Goal: Task Accomplishment & Management: Manage account settings

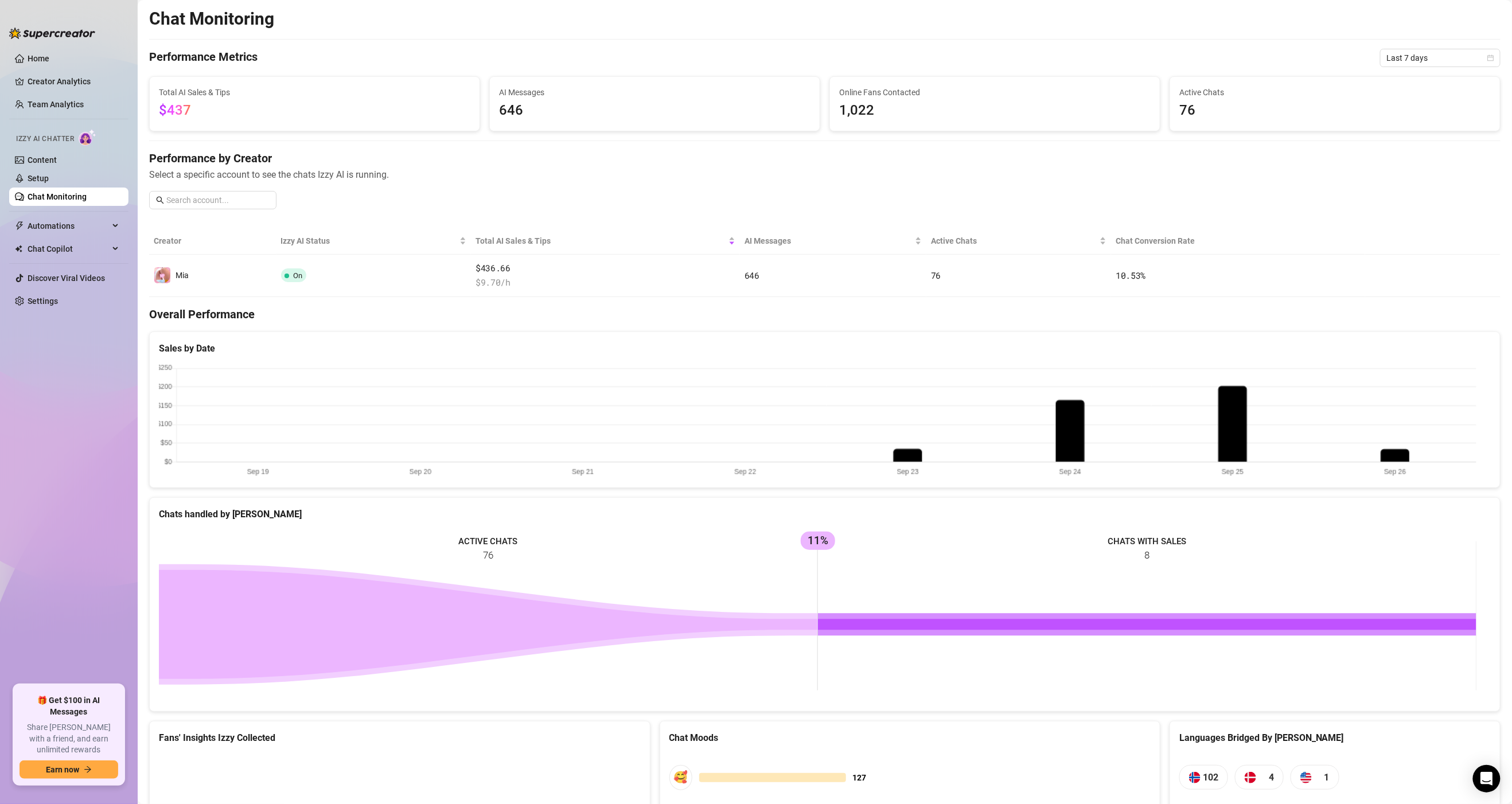
click at [1066, 571] on rect at bounding box center [818, 616] width 1317 height 172
click at [52, 298] on link "Settings" at bounding box center [43, 302] width 30 height 9
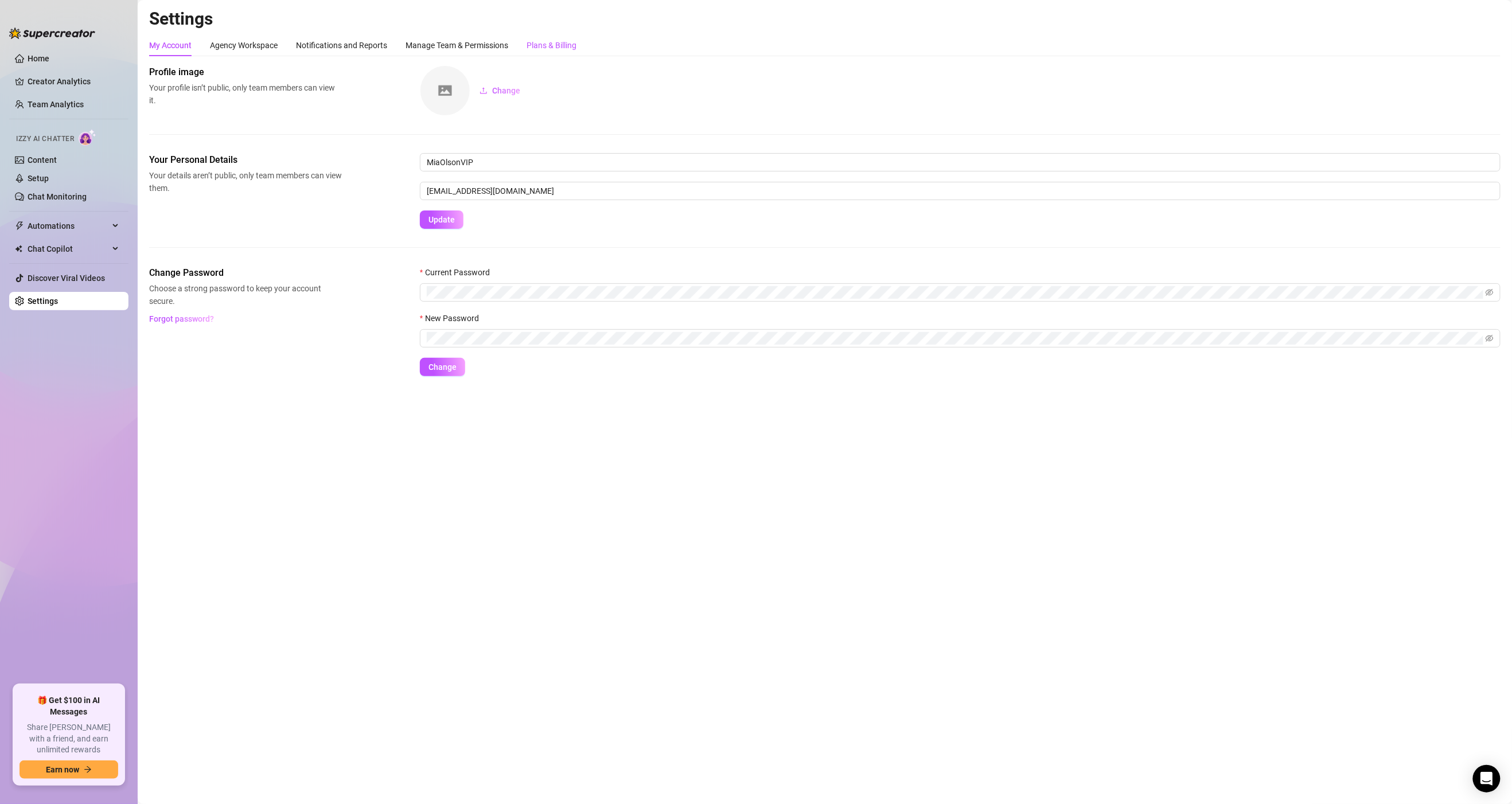
click at [543, 48] on div "Plans & Billing" at bounding box center [551, 45] width 50 height 12
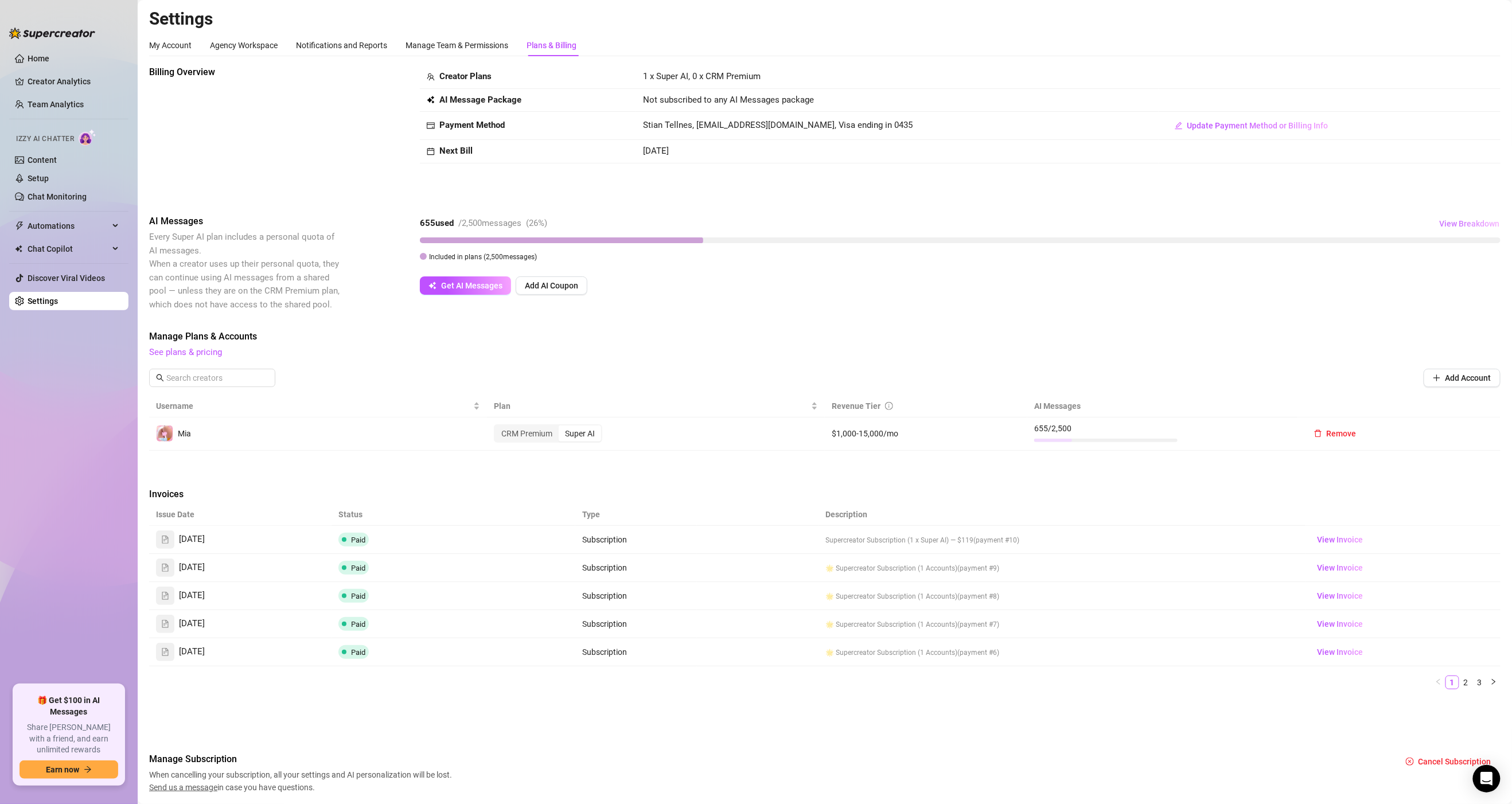
click at [1446, 220] on span "View Breakdown" at bounding box center [1469, 223] width 60 height 9
click at [485, 286] on span "Get AI Messages" at bounding box center [472, 286] width 61 height 9
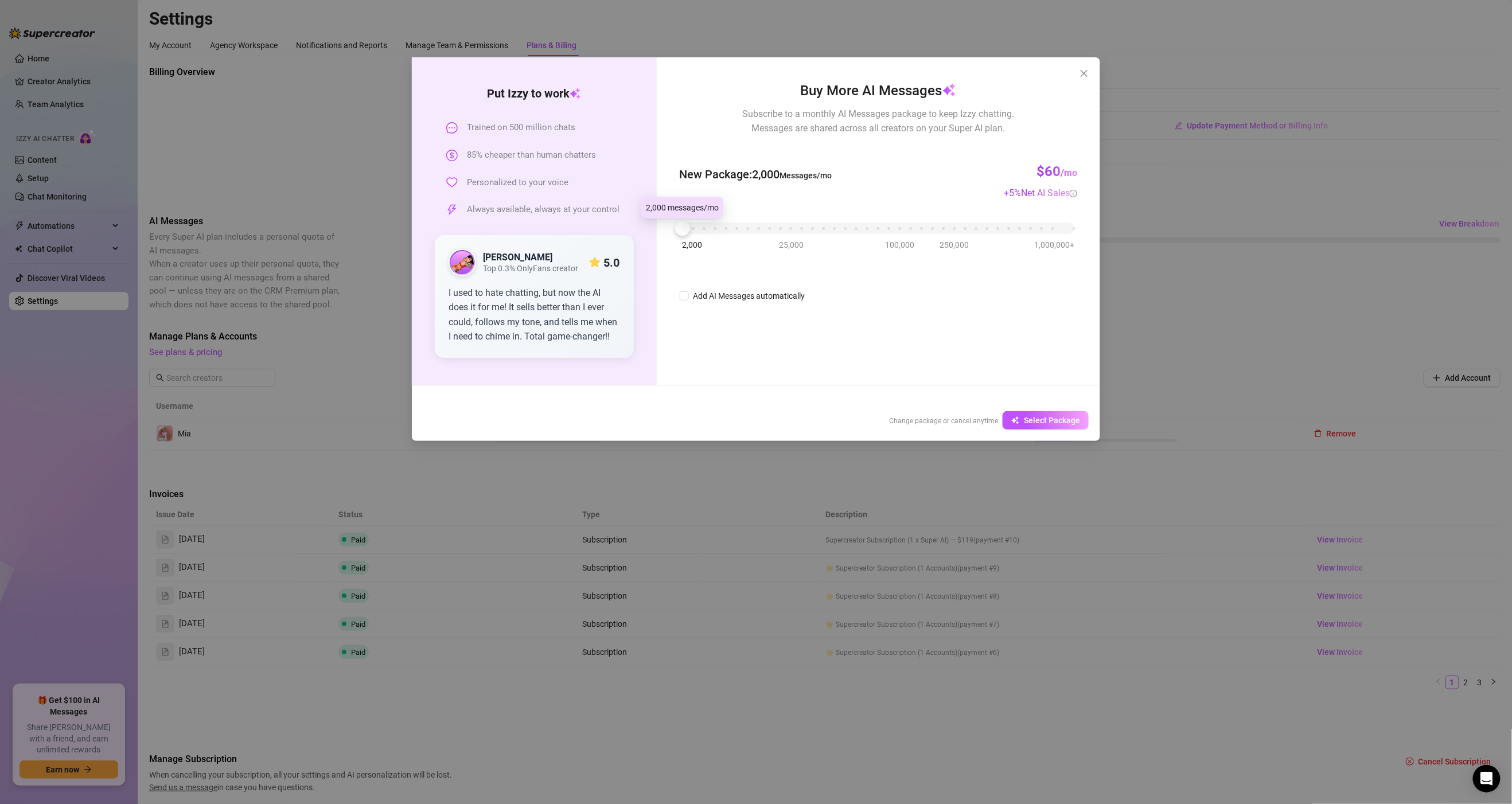
drag, startPoint x: 684, startPoint y: 230, endPoint x: 684, endPoint y: 220, distance: 10.0
click at [684, 221] on div at bounding box center [682, 228] width 15 height 15
click at [778, 359] on div "Buy More AI Messages Subscribe to a monthly AI Messages package to keep Izzy ch…" at bounding box center [879, 221] width 444 height 328
drag, startPoint x: 683, startPoint y: 230, endPoint x: 691, endPoint y: 233, distance: 8.5
click at [691, 233] on div at bounding box center [693, 228] width 15 height 15
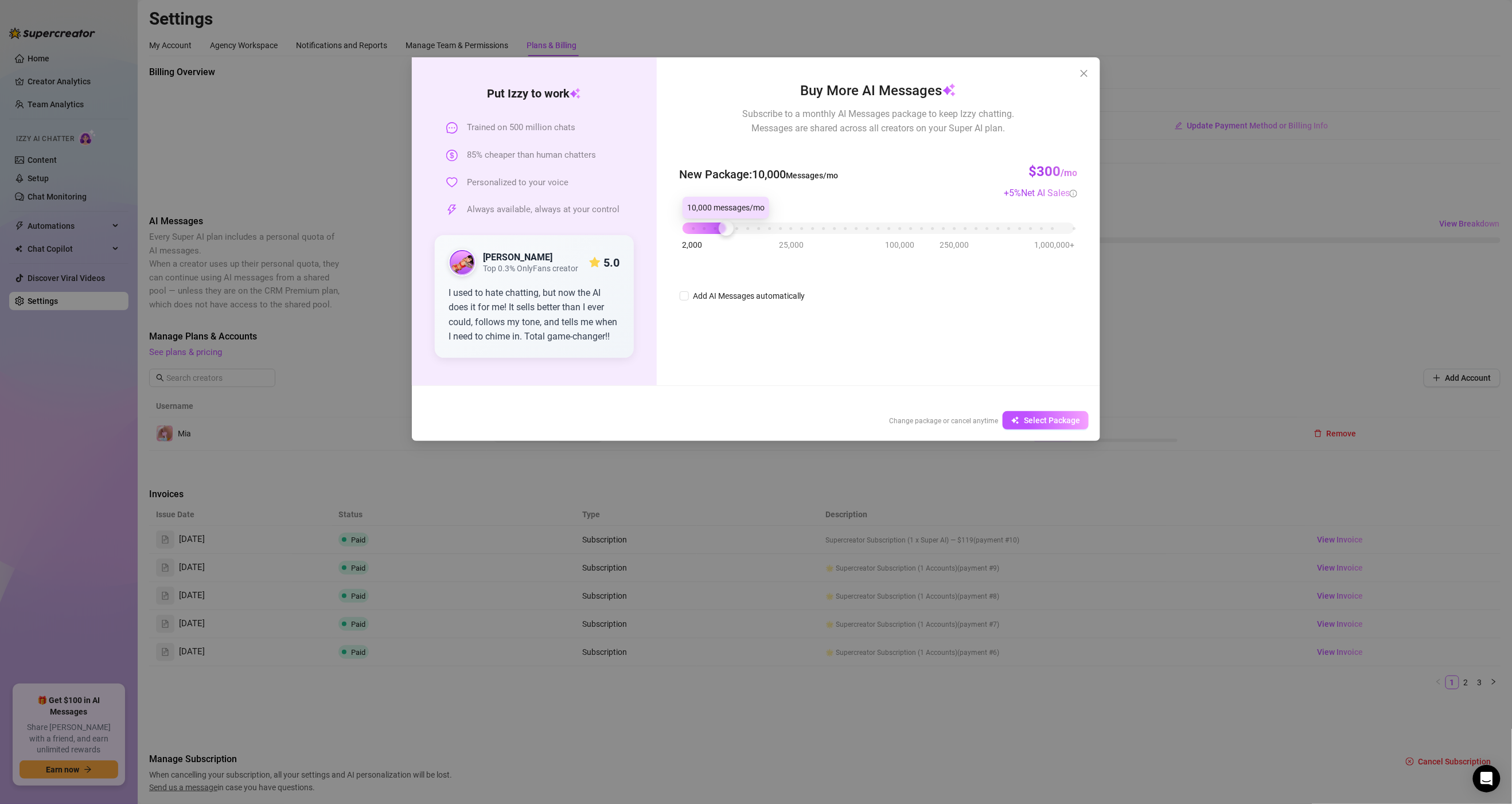
drag, startPoint x: 695, startPoint y: 230, endPoint x: 724, endPoint y: 235, distance: 29.4
click at [725, 233] on div at bounding box center [726, 228] width 15 height 15
click at [1086, 72] on icon "close" at bounding box center [1084, 73] width 7 height 7
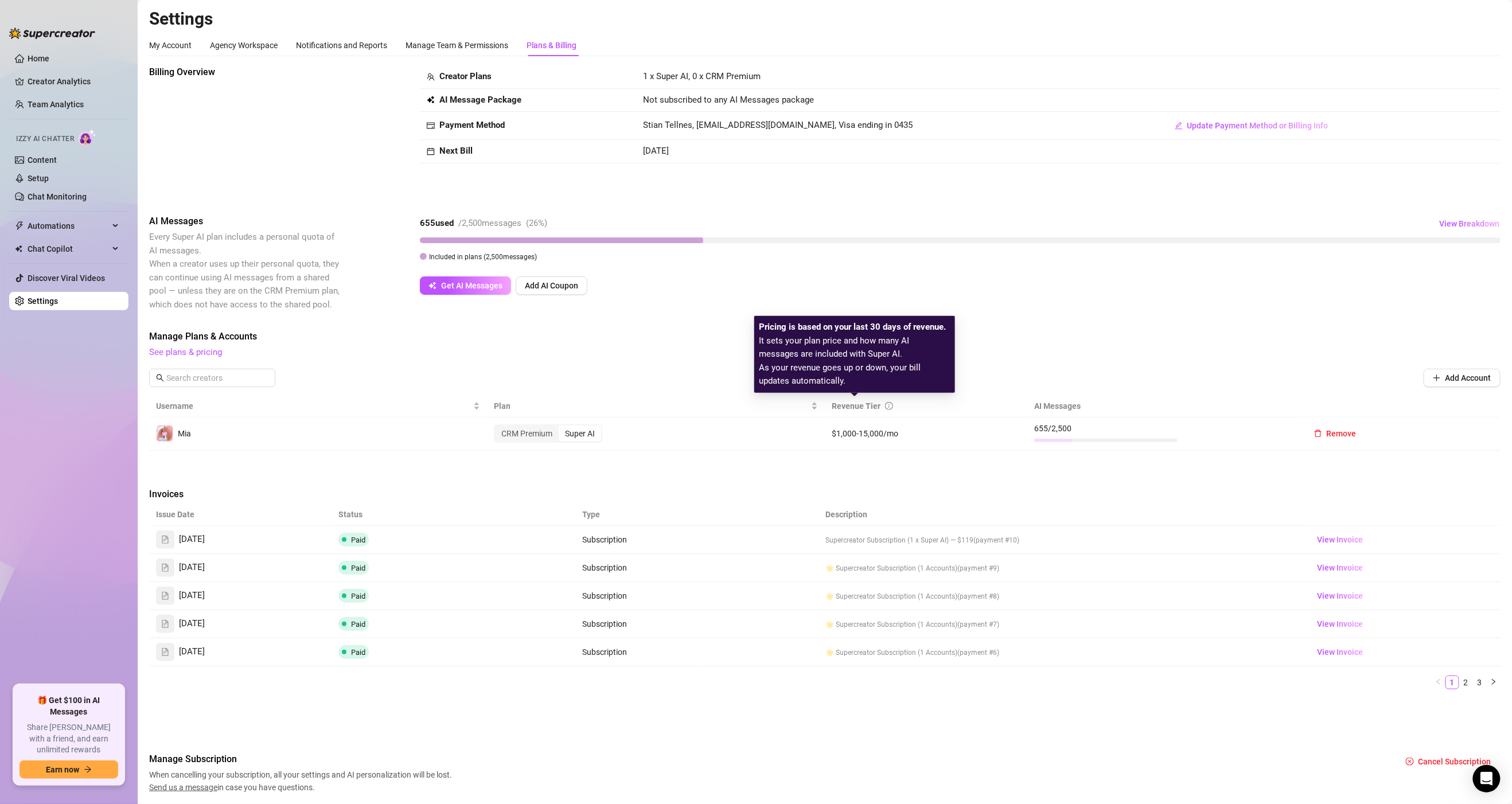
click at [885, 406] on icon "info-circle" at bounding box center [889, 406] width 8 height 8
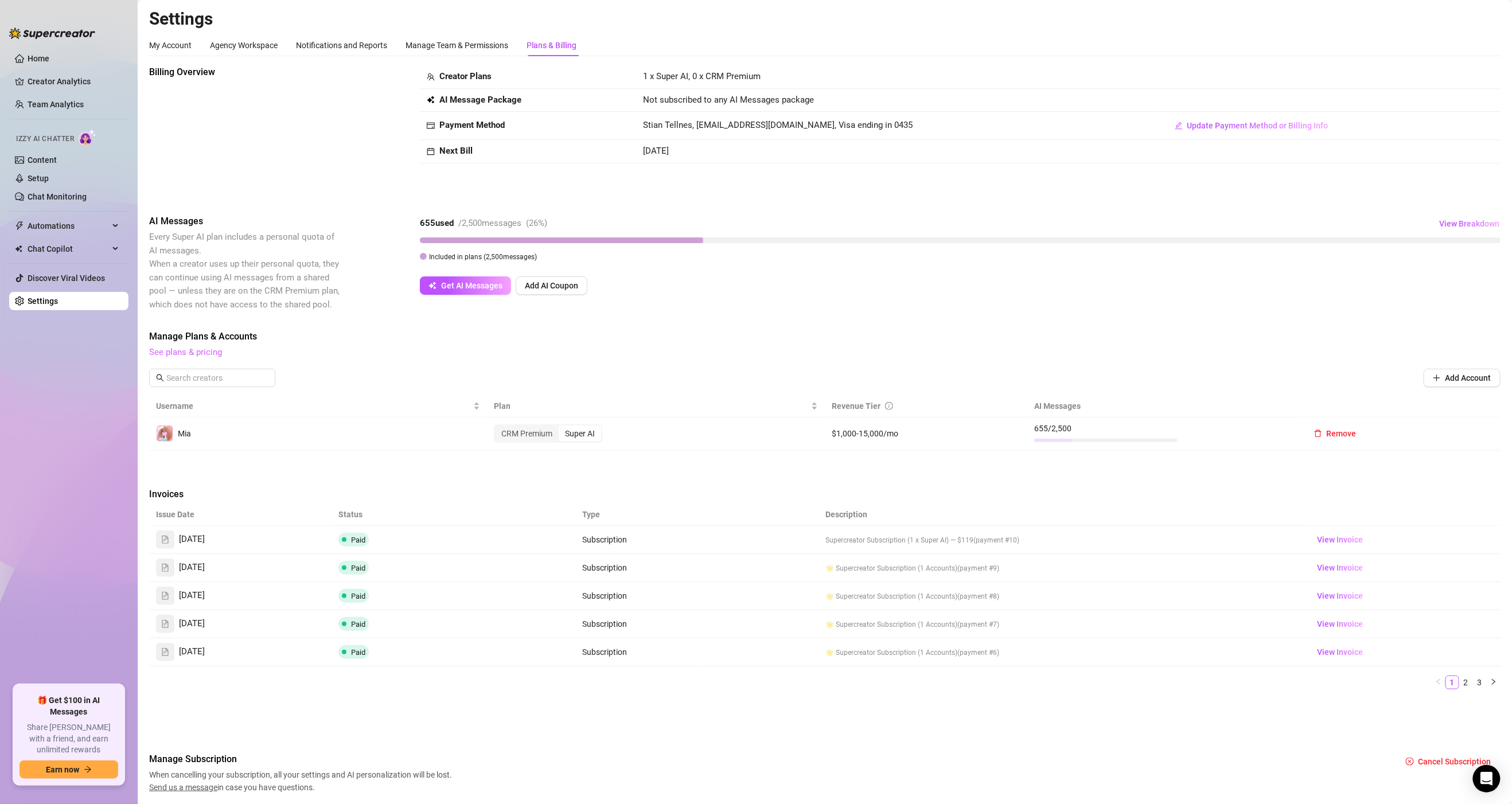
click at [213, 350] on link "See plans & pricing" at bounding box center [186, 352] width 73 height 10
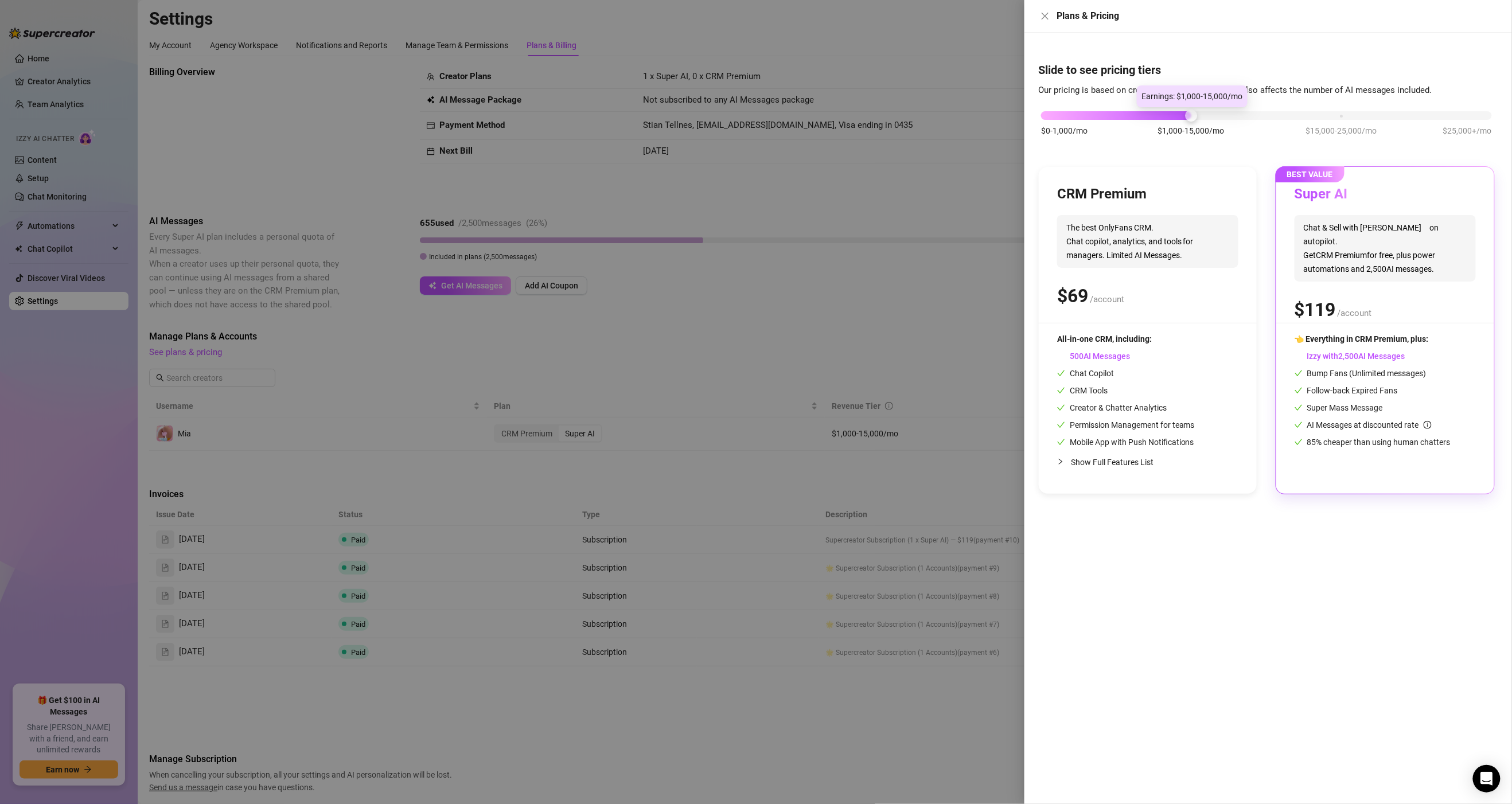
drag, startPoint x: 1186, startPoint y: 114, endPoint x: 1173, endPoint y: 119, distance: 13.9
click at [1173, 116] on div "$0-1,000/mo $1,000-15,000/mo $15,000-25,000/mo $25,000+/mo" at bounding box center [1266, 112] width 451 height 7
click at [1067, 462] on div at bounding box center [1064, 462] width 14 height 12
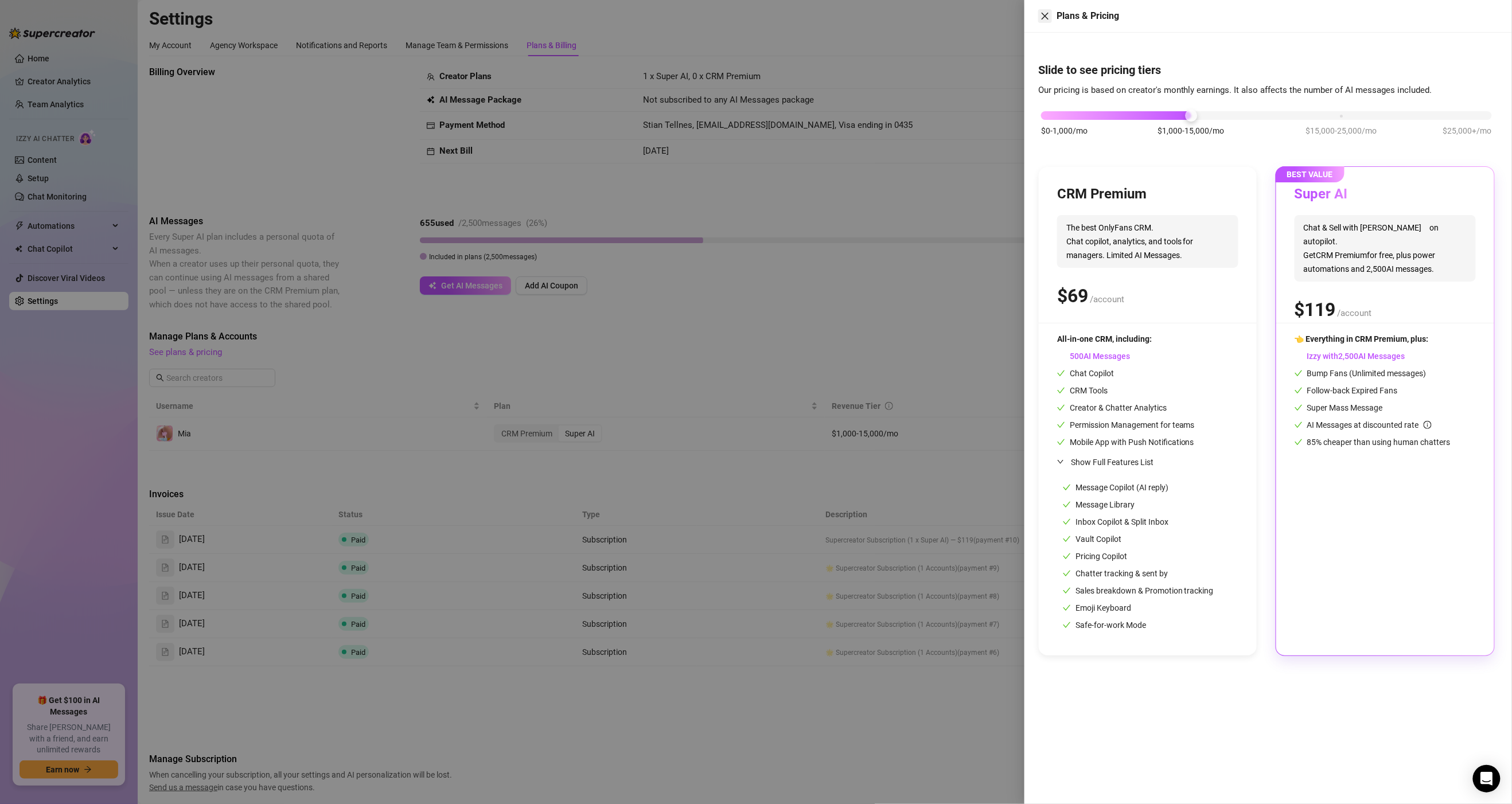
click at [1046, 17] on icon "close" at bounding box center [1044, 15] width 7 height 7
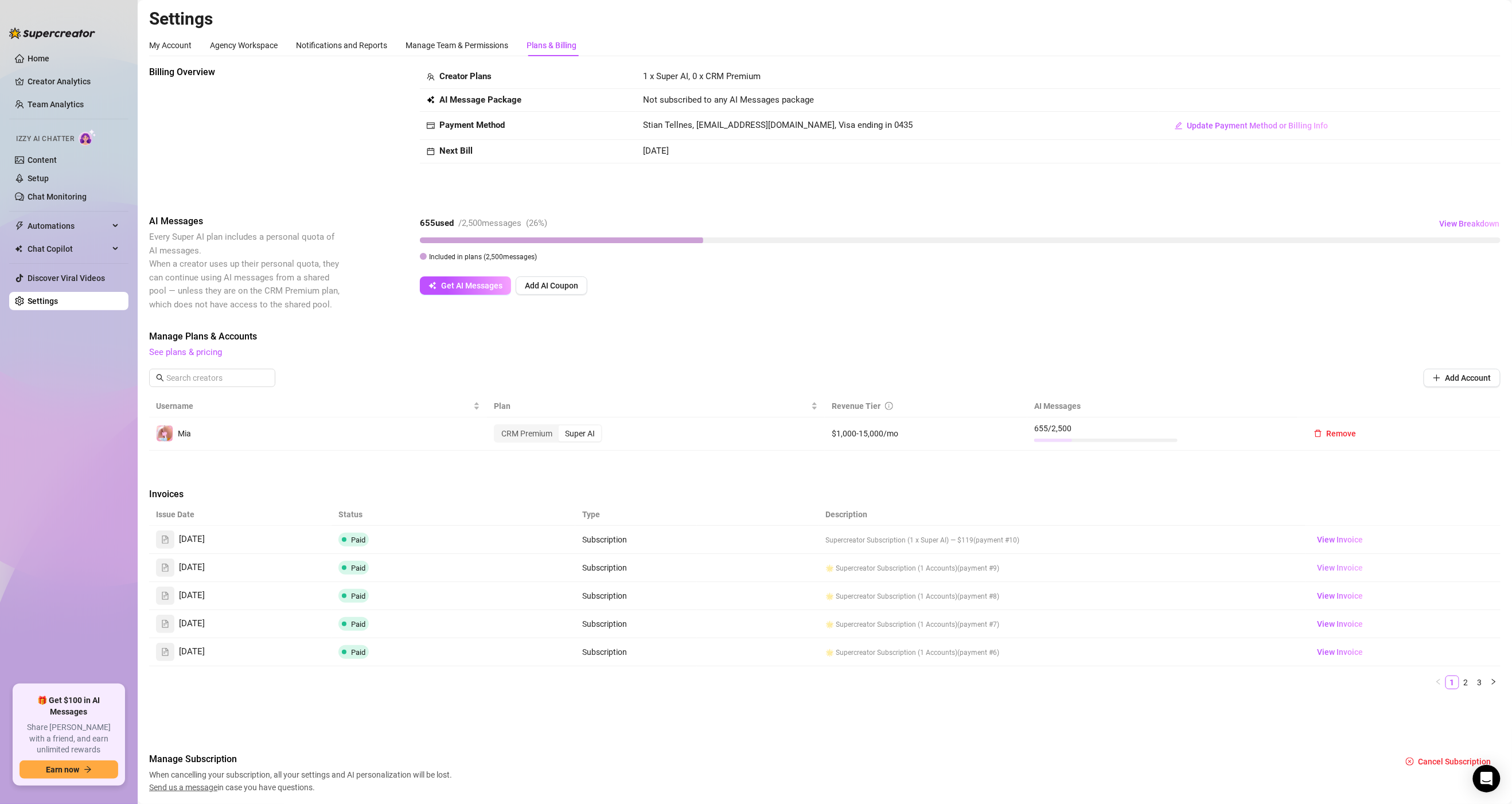
click at [1324, 571] on span "View Invoice" at bounding box center [1340, 567] width 46 height 12
